Goal: Task Accomplishment & Management: Use online tool/utility

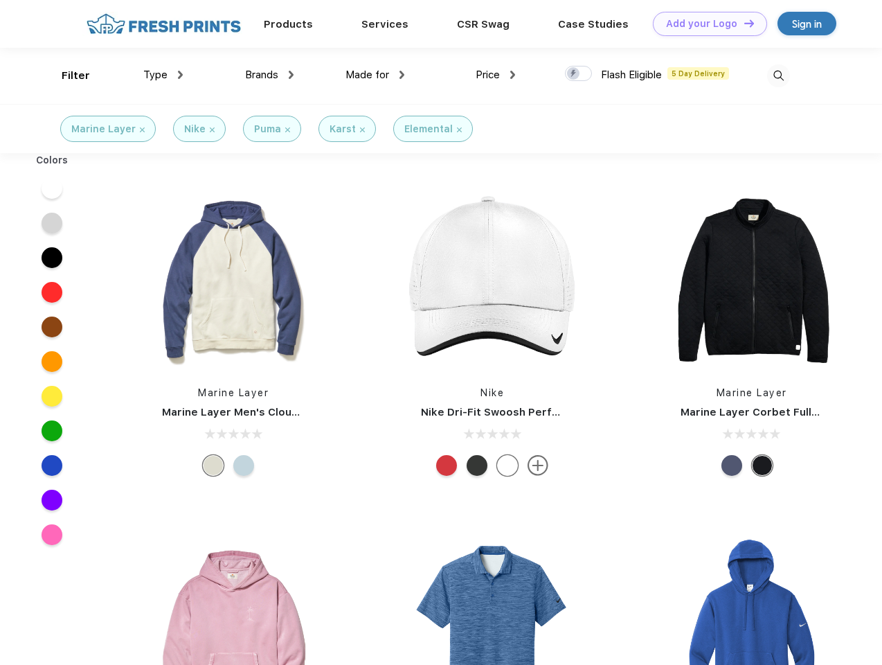
click at [705, 24] on link "Add your Logo Design Tool" at bounding box center [710, 24] width 114 height 24
click at [0, 0] on div "Design Tool" at bounding box center [0, 0] width 0 height 0
click at [743, 23] on link "Add your Logo Design Tool" at bounding box center [710, 24] width 114 height 24
click at [66, 75] on div "Filter" at bounding box center [76, 76] width 28 height 16
click at [163, 75] on span "Type" at bounding box center [155, 75] width 24 height 12
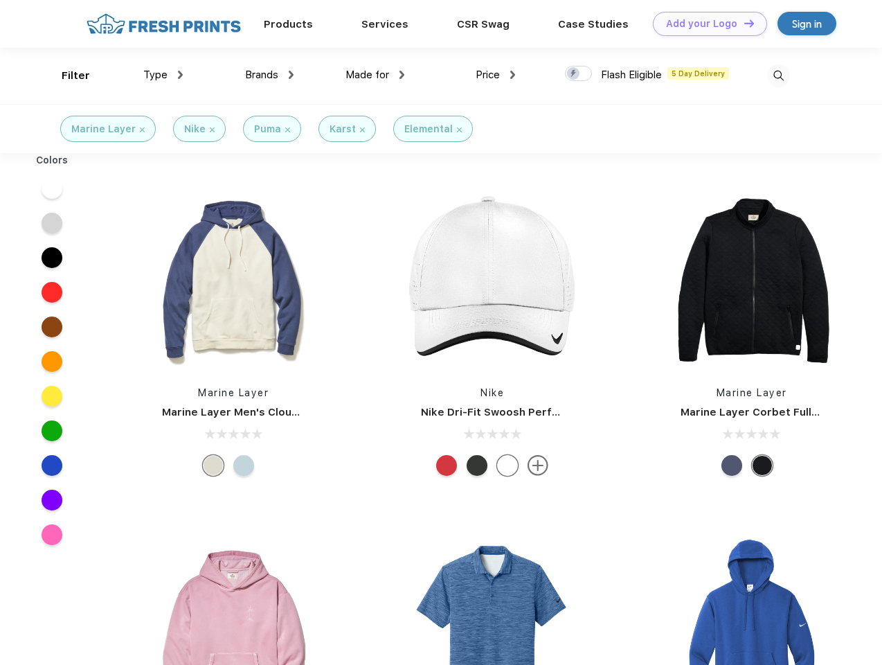
click at [269, 75] on span "Brands" at bounding box center [261, 75] width 33 height 12
click at [375, 75] on span "Made for" at bounding box center [368, 75] width 44 height 12
click at [496, 75] on span "Price" at bounding box center [488, 75] width 24 height 12
click at [579, 74] on div at bounding box center [578, 73] width 27 height 15
click at [574, 74] on input "checkbox" at bounding box center [569, 69] width 9 height 9
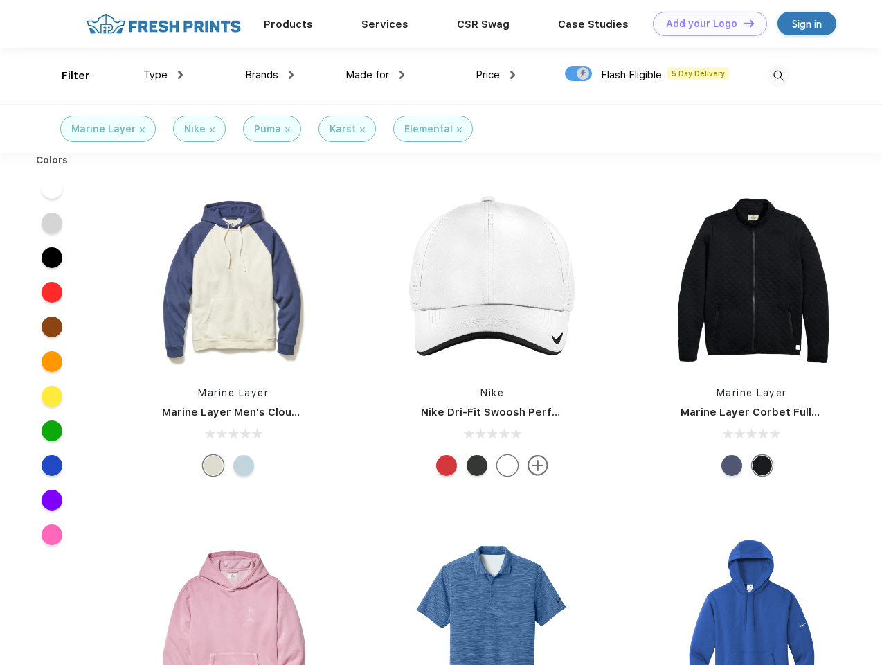
click at [778, 75] on img at bounding box center [778, 75] width 23 height 23
